Goal: Task Accomplishment & Management: Complete application form

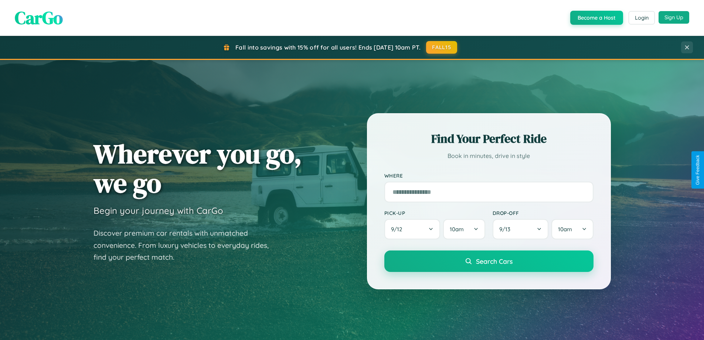
click at [674, 18] on button "Sign Up" at bounding box center [674, 17] width 31 height 13
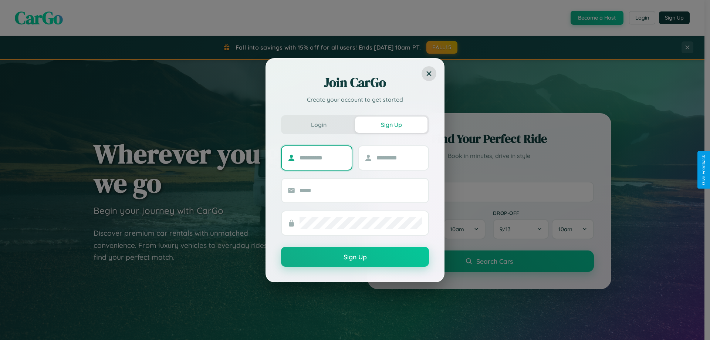
click at [322, 157] on input "text" at bounding box center [322, 158] width 46 height 12
type input "****"
click at [399, 157] on input "text" at bounding box center [399, 158] width 46 height 12
type input "*****"
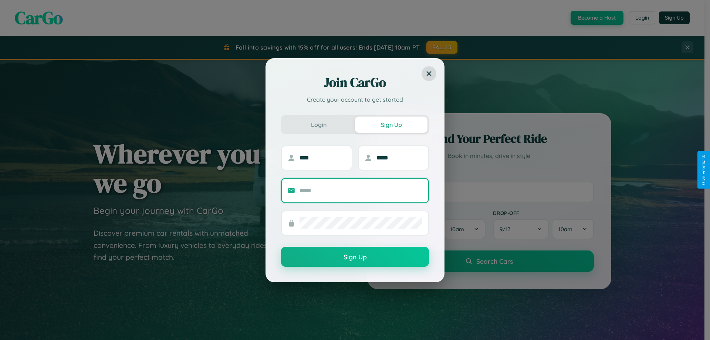
click at [361, 190] on input "text" at bounding box center [360, 190] width 123 height 12
type input "**********"
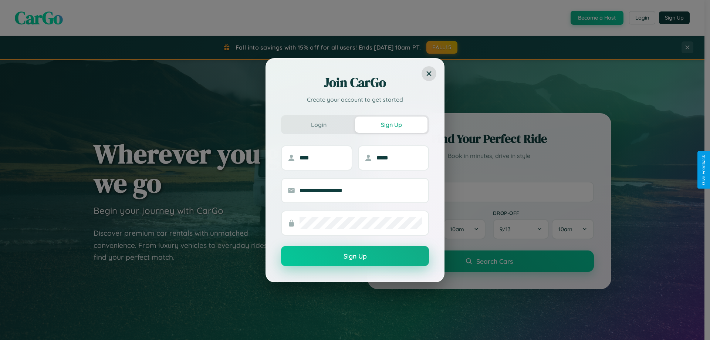
click at [355, 256] on button "Sign Up" at bounding box center [355, 256] width 148 height 20
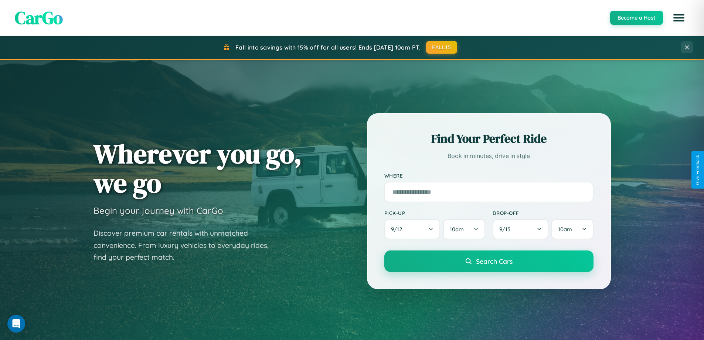
scroll to position [1423, 0]
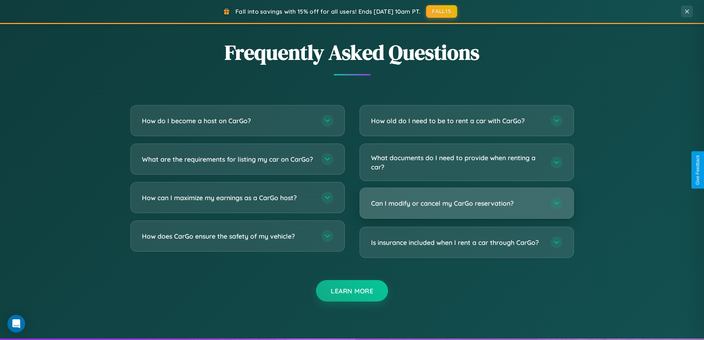
click at [467, 204] on h3 "Can I modify or cancel my CarGo reservation?" at bounding box center [457, 203] width 172 height 9
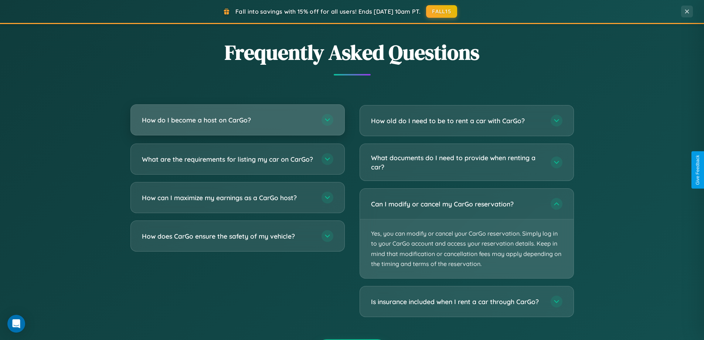
click at [237, 120] on h3 "How do I become a host on CarGo?" at bounding box center [228, 119] width 172 height 9
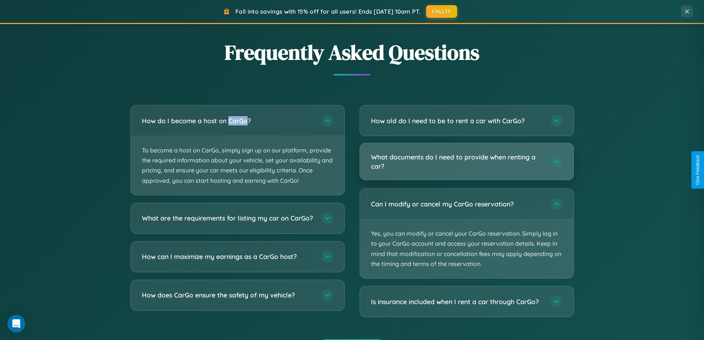
click at [467, 162] on h3 "What documents do I need to provide when renting a car?" at bounding box center [457, 161] width 172 height 18
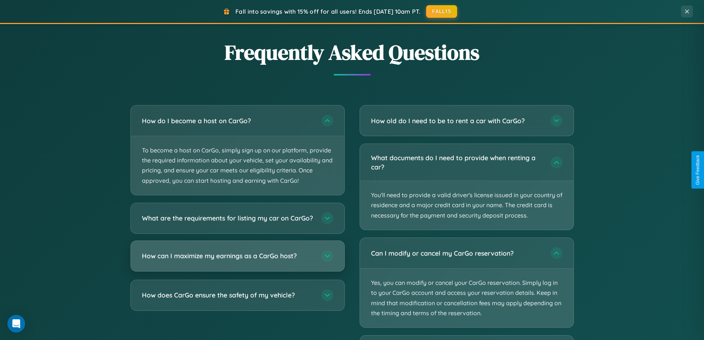
click at [237, 260] on h3 "How can I maximize my earnings as a CarGo host?" at bounding box center [228, 255] width 172 height 9
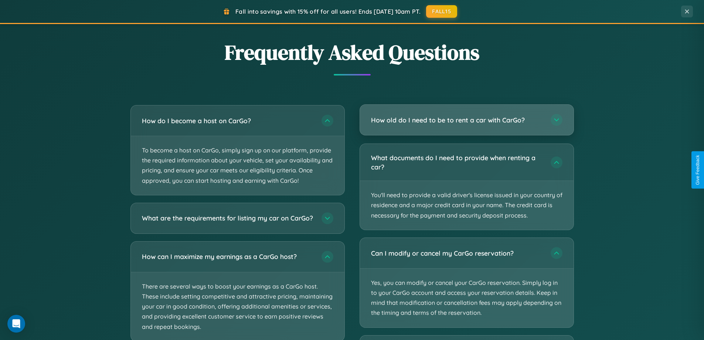
click at [467, 121] on h3 "How old do I need to be to rent a car with CarGo?" at bounding box center [457, 119] width 172 height 9
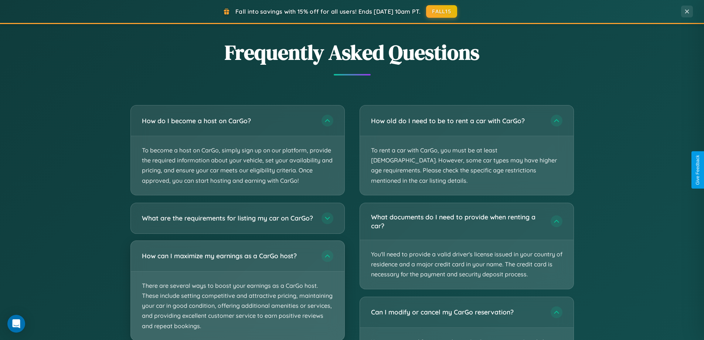
click at [237, 293] on p "There are several ways to boost your earnings as a CarGo host. These include se…" at bounding box center [238, 305] width 214 height 69
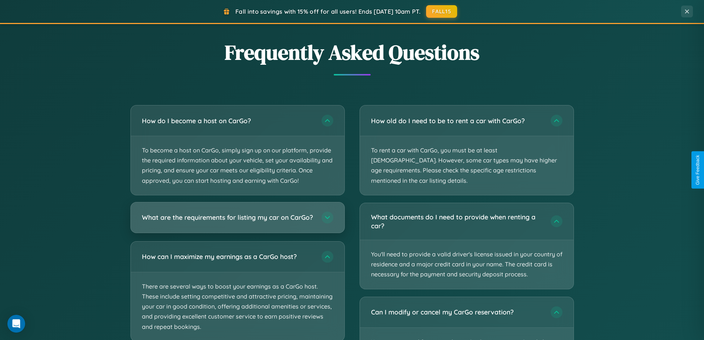
click at [237, 220] on h3 "What are the requirements for listing my car on CarGo?" at bounding box center [228, 217] width 172 height 9
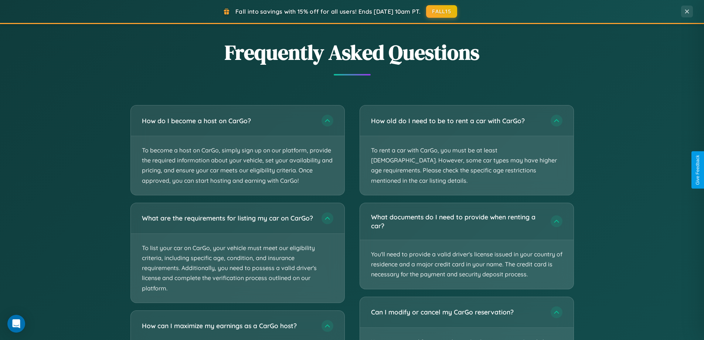
scroll to position [1025, 0]
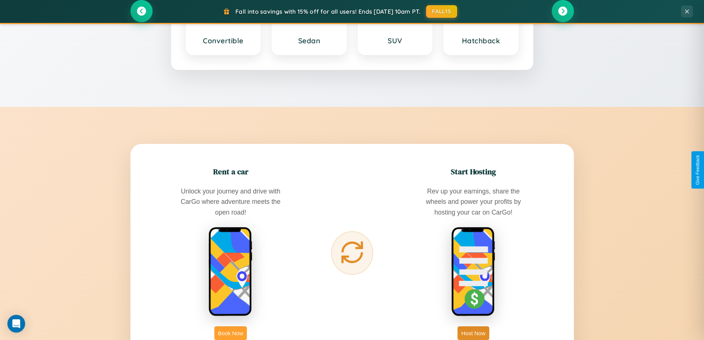
click at [231, 333] on button "Book Now" at bounding box center [230, 333] width 33 height 14
